Goal: Information Seeking & Learning: Check status

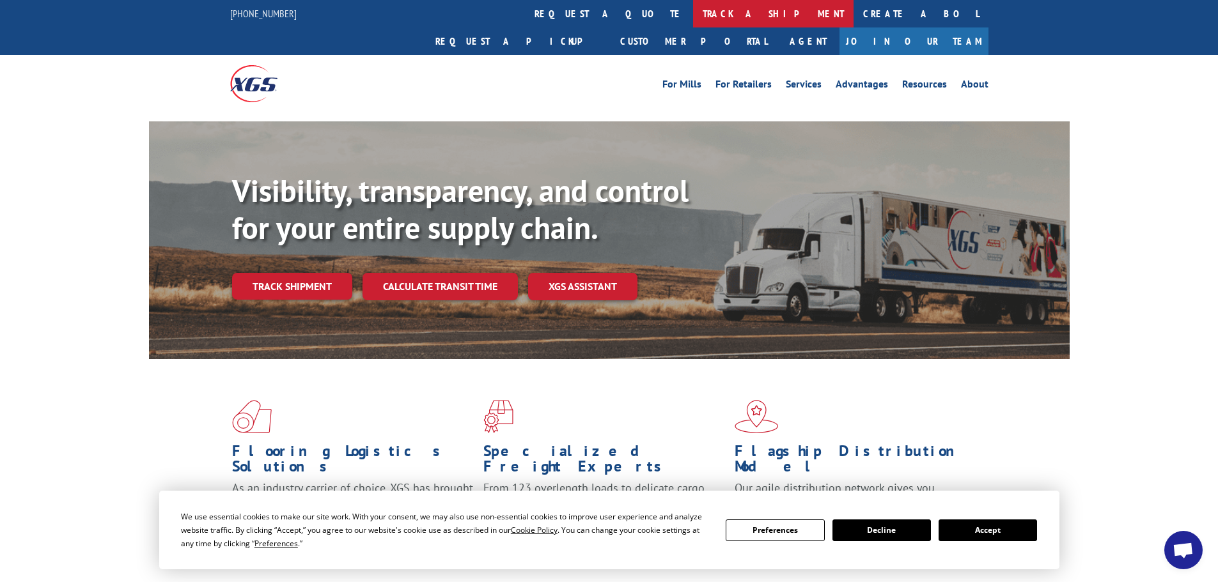
click at [693, 19] on link "track a shipment" at bounding box center [773, 13] width 160 height 27
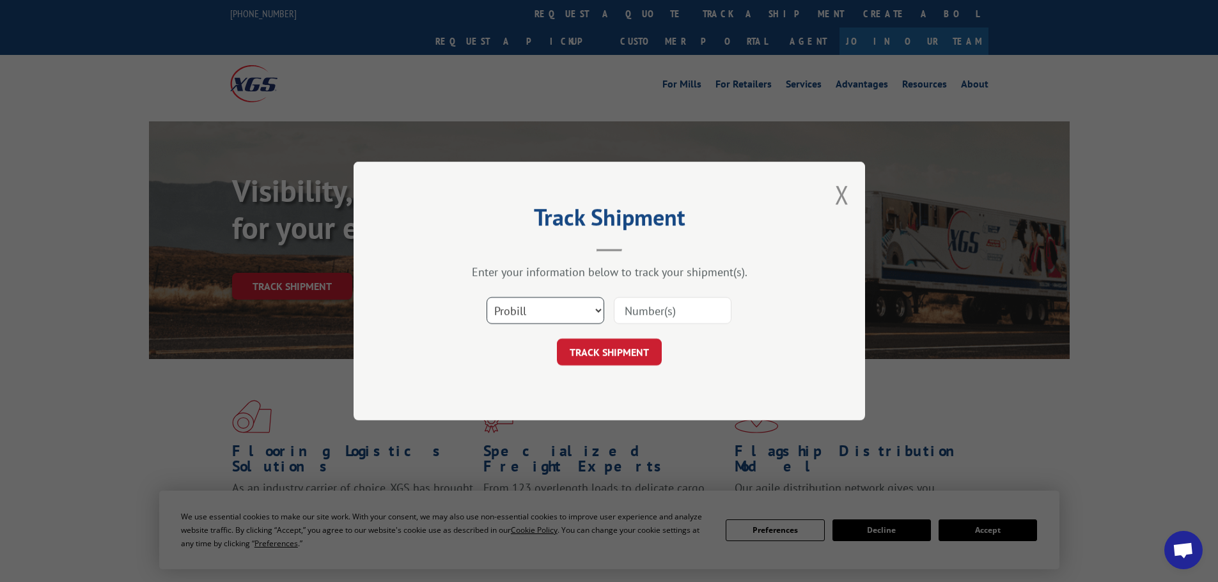
click at [544, 316] on select "Select category... Probill BOL PO" at bounding box center [545, 310] width 118 height 27
select select "po"
click at [486, 297] on select "Select category... Probill BOL PO" at bounding box center [545, 310] width 118 height 27
click at [640, 306] on input at bounding box center [673, 310] width 118 height 27
paste input "26531076"
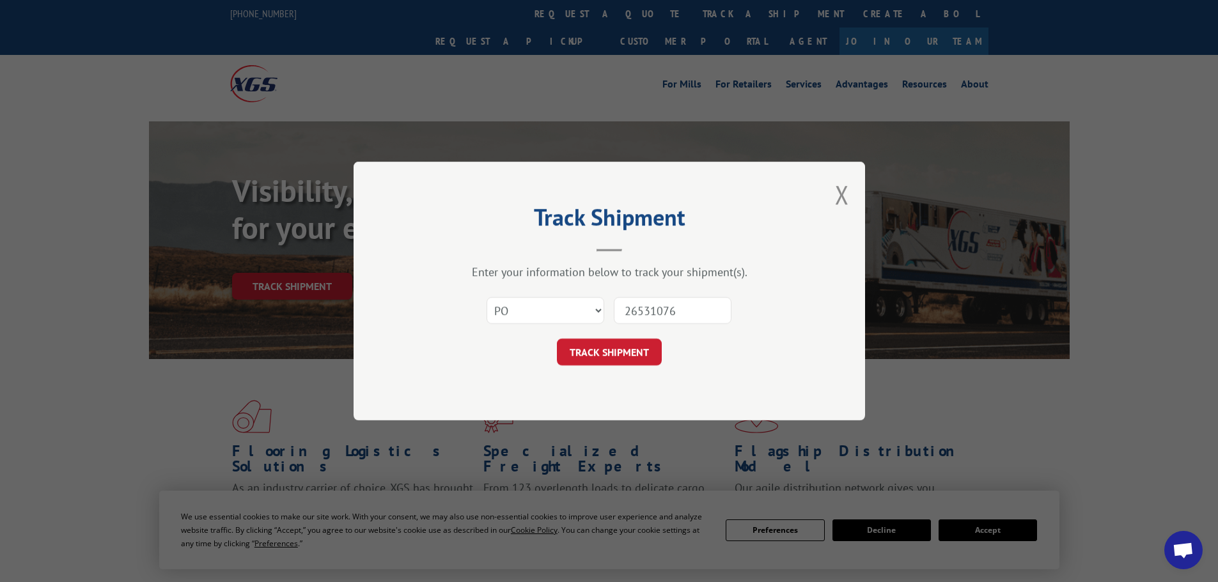
type input "26531076"
click at [613, 369] on div "Track Shipment Enter your information below to track your shipment(s). Select c…" at bounding box center [608, 291] width 511 height 259
click at [613, 362] on button "TRACK SHIPMENT" at bounding box center [609, 352] width 105 height 27
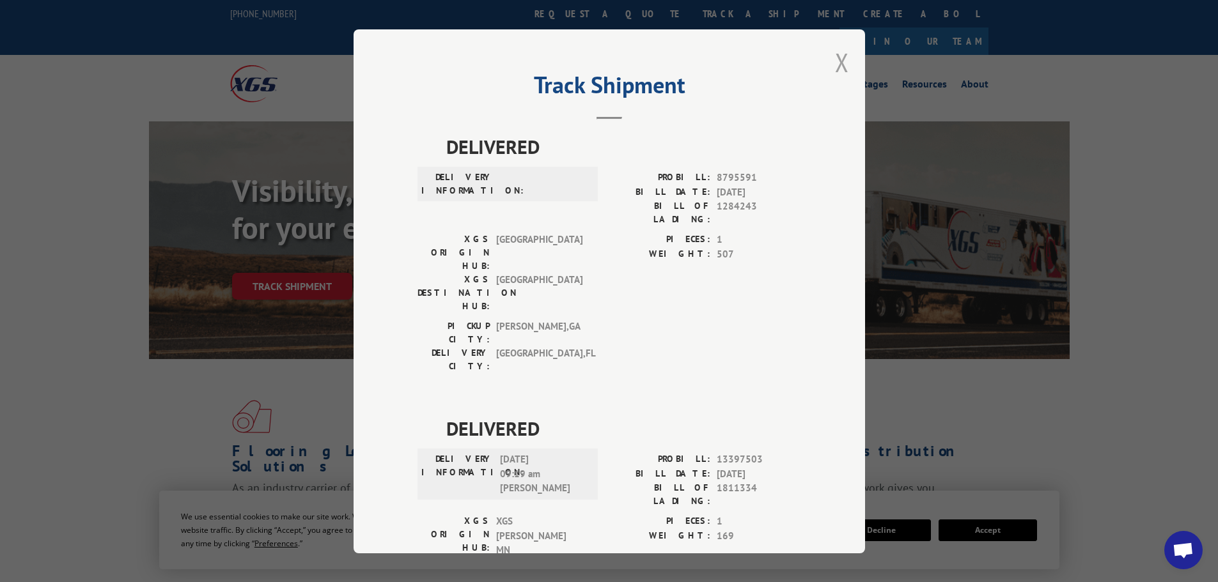
click at [835, 65] on button "Close modal" at bounding box center [842, 62] width 14 height 34
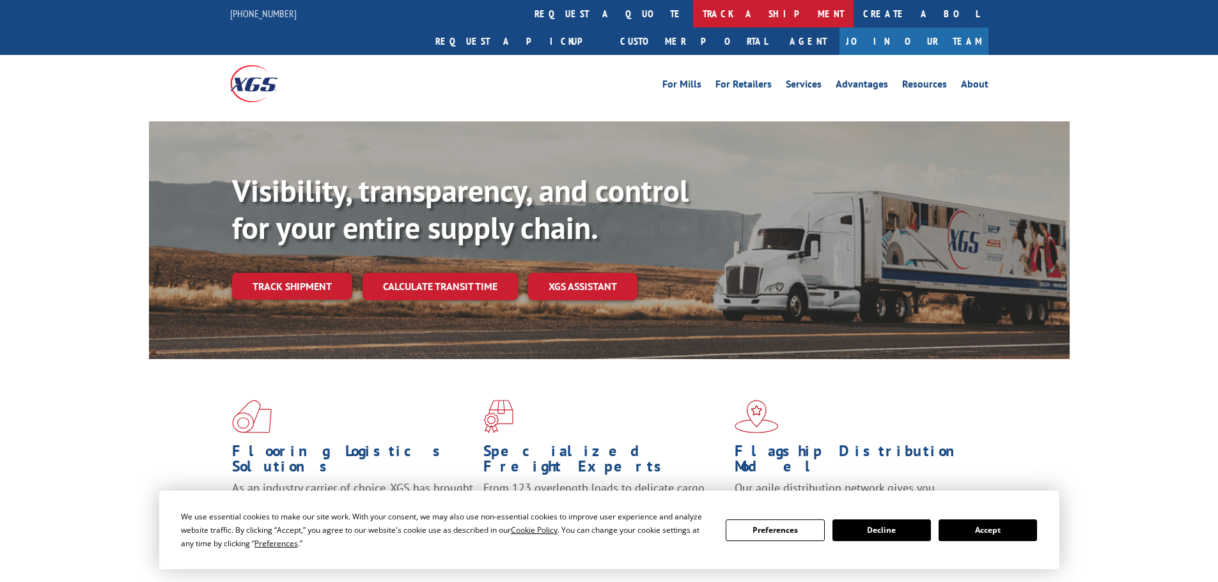
click at [693, 15] on link "track a shipment" at bounding box center [773, 13] width 160 height 27
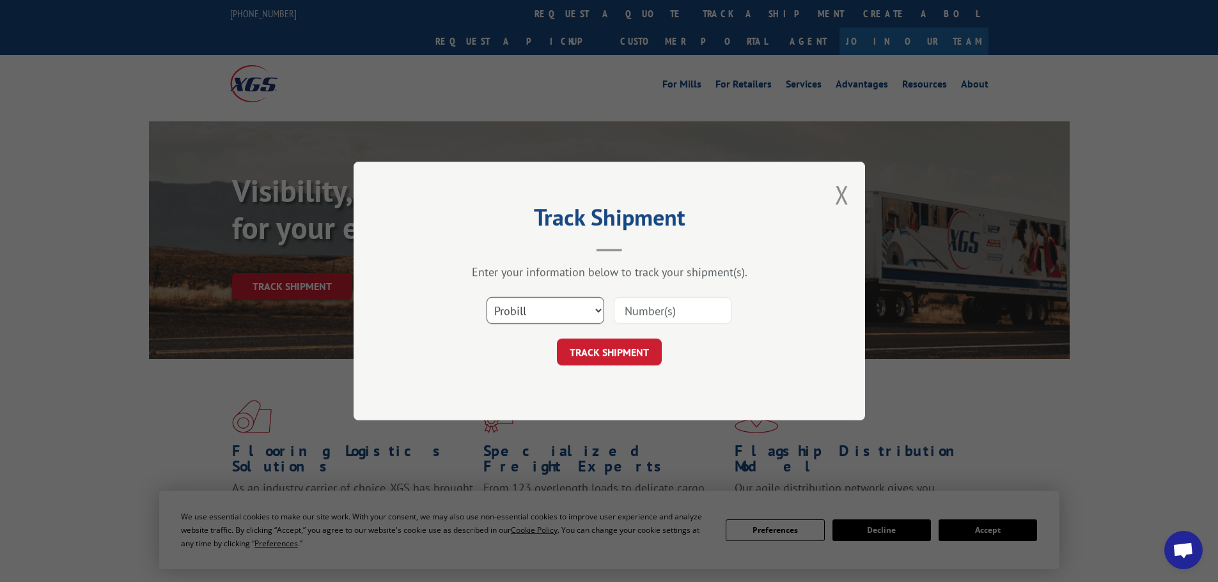
click at [562, 307] on select "Select category... Probill BOL PO" at bounding box center [545, 310] width 118 height 27
select select "po"
click at [486, 297] on select "Select category... Probill BOL PO" at bounding box center [545, 310] width 118 height 27
click at [636, 306] on input at bounding box center [673, 310] width 118 height 27
paste input "26530870"
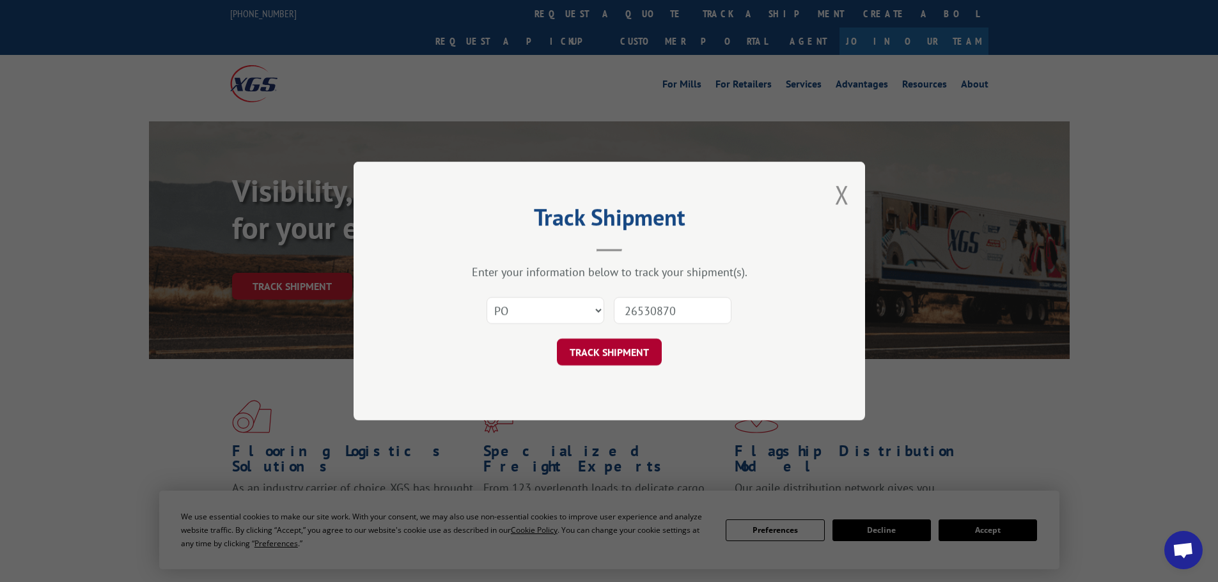
type input "26530870"
click at [607, 357] on button "TRACK SHIPMENT" at bounding box center [609, 352] width 105 height 27
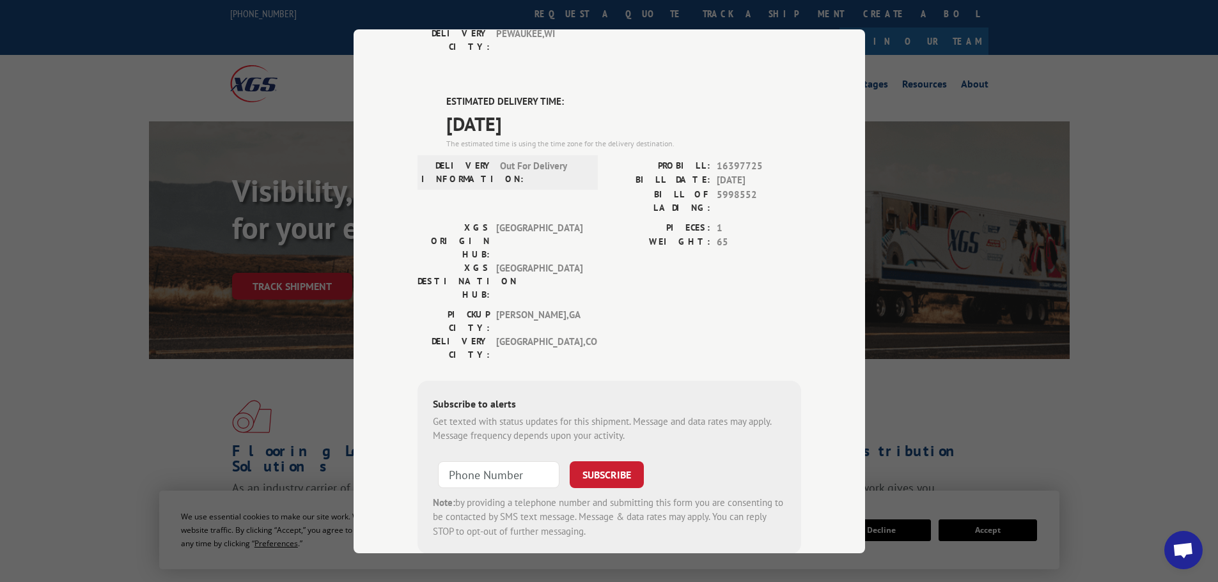
scroll to position [256, 0]
